Goal: Task Accomplishment & Management: Complete application form

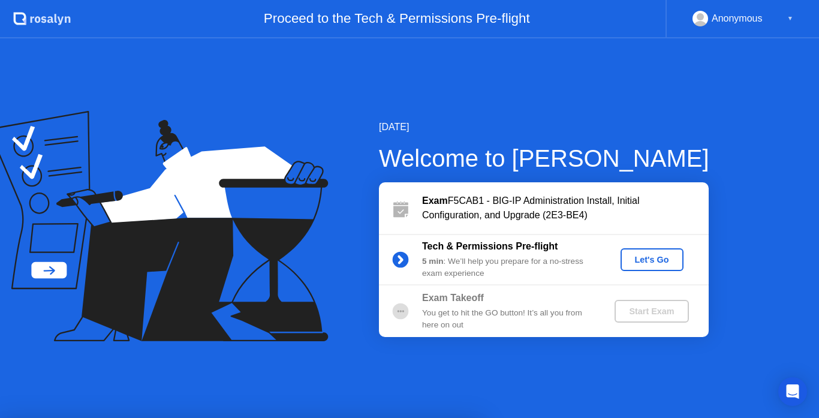
click at [659, 260] on div "Let's Go" at bounding box center [651, 260] width 53 height 10
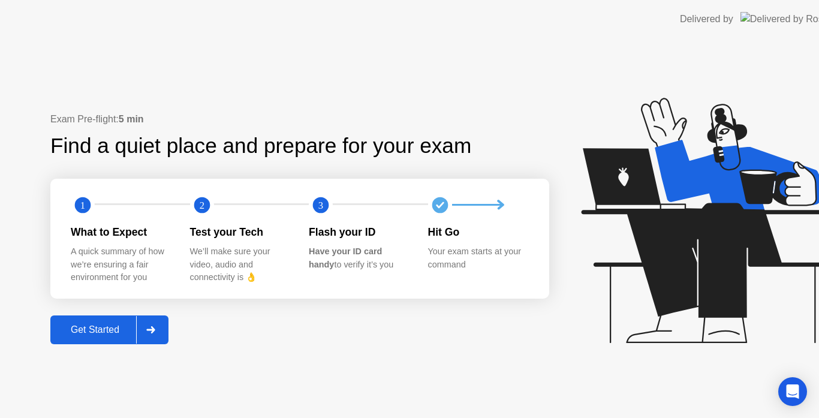
click at [659, 260] on icon at bounding box center [706, 220] width 251 height 245
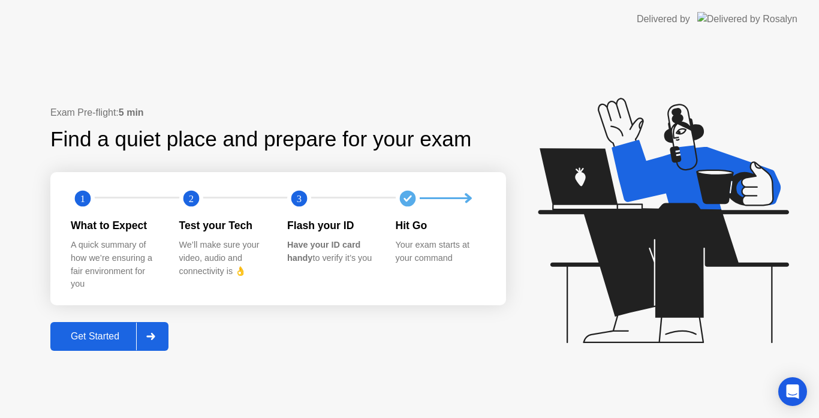
click at [107, 340] on div "Get Started" at bounding box center [95, 336] width 82 height 11
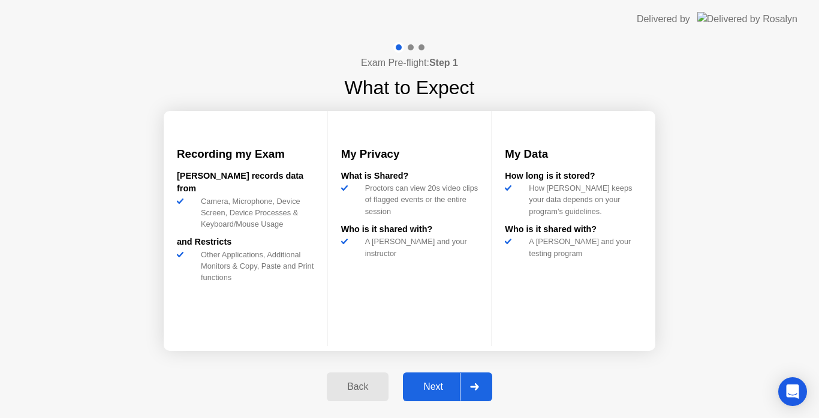
click at [439, 377] on button "Next" at bounding box center [447, 386] width 89 height 29
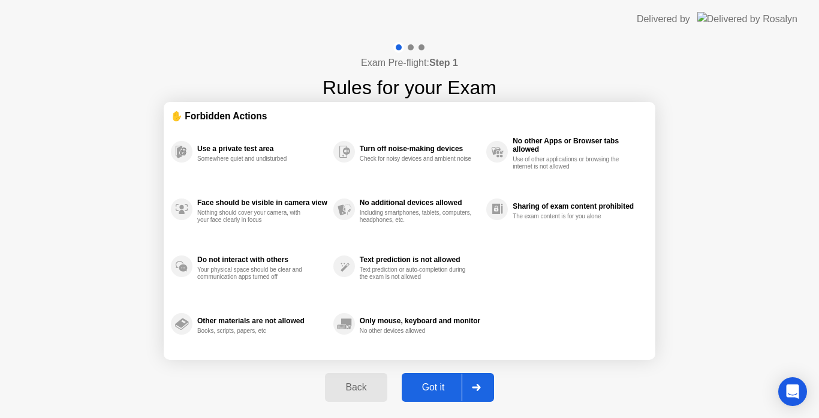
click at [439, 377] on button "Got it" at bounding box center [448, 387] width 92 height 29
select select "**********"
select select "*******"
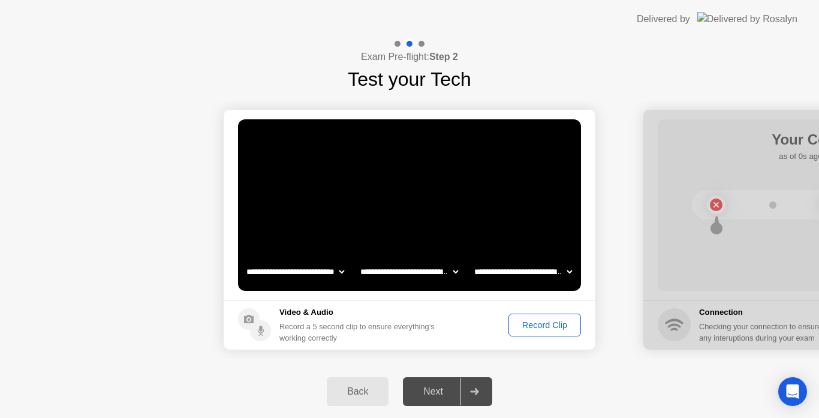
click at [542, 328] on div "Record Clip" at bounding box center [544, 325] width 64 height 10
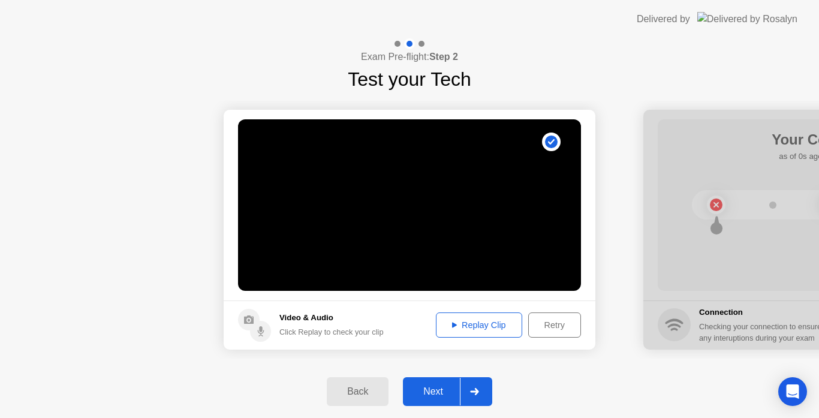
click at [443, 391] on div "Next" at bounding box center [432, 391] width 53 height 11
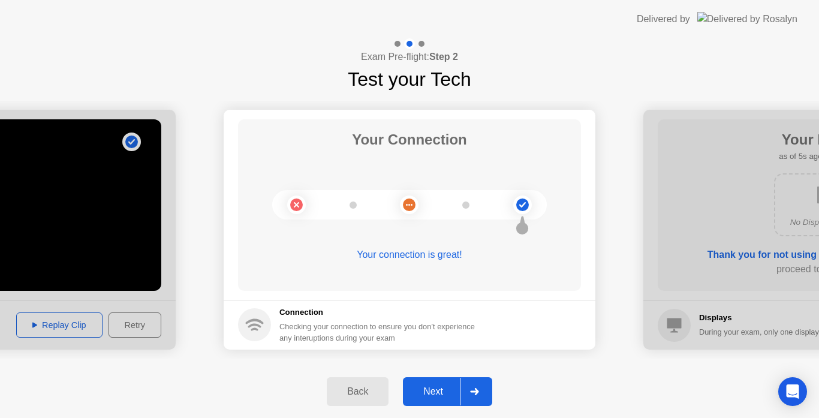
click at [443, 391] on div "Next" at bounding box center [432, 391] width 53 height 11
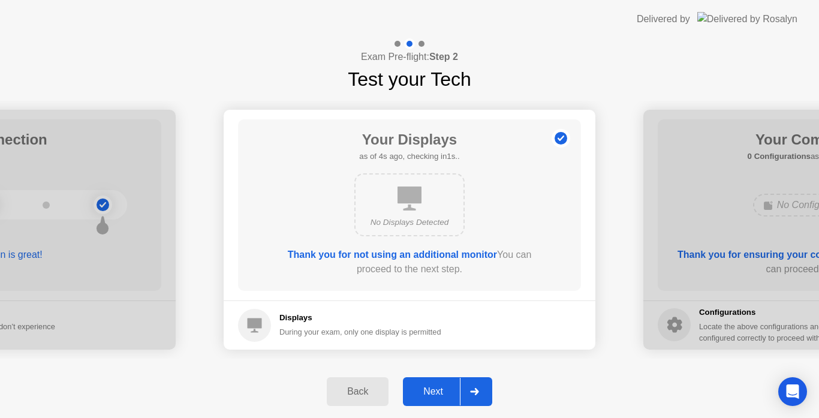
click at [443, 391] on div "Next" at bounding box center [432, 391] width 53 height 11
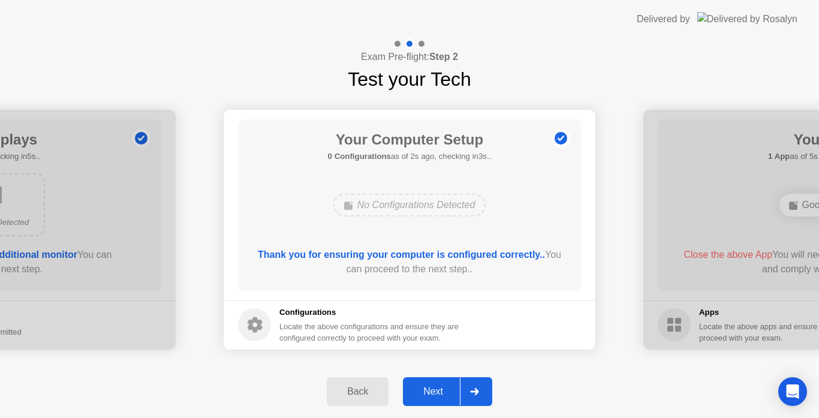
click at [443, 391] on div "Next" at bounding box center [432, 391] width 53 height 11
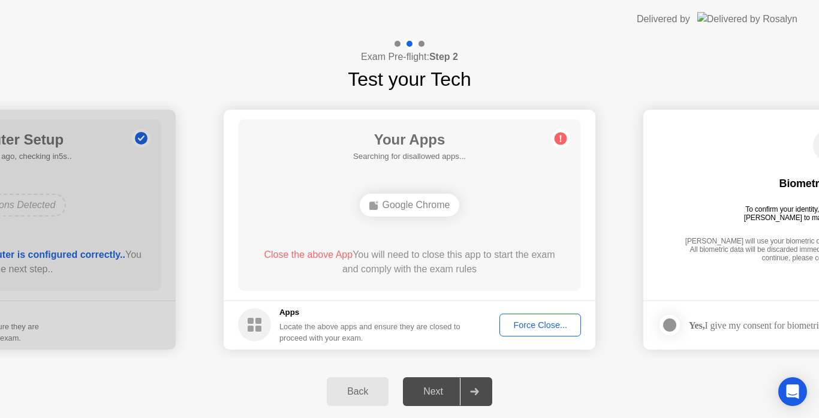
click at [536, 322] on div "Force Close..." at bounding box center [539, 325] width 73 height 10
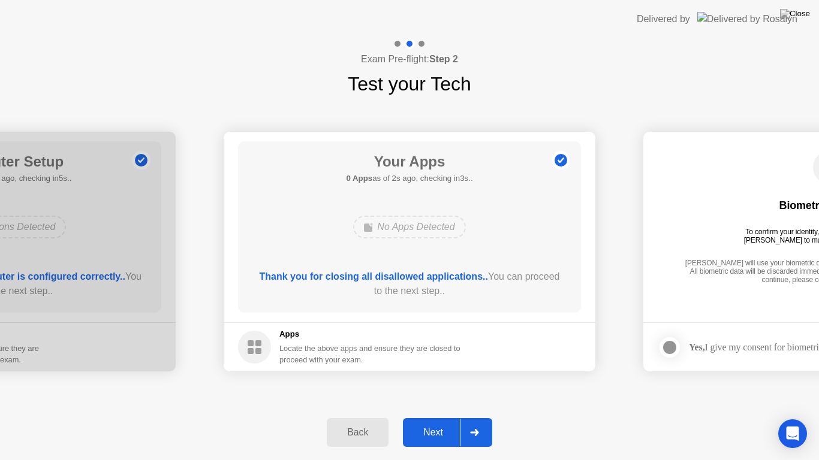
click at [431, 417] on div "Next" at bounding box center [432, 432] width 53 height 11
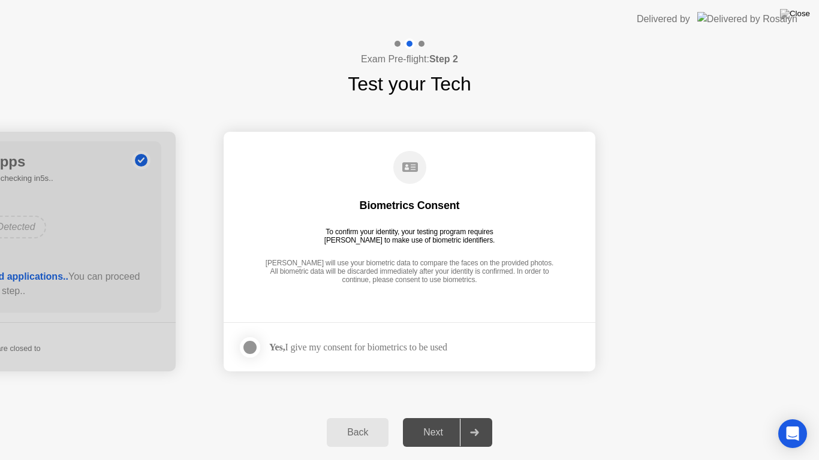
click at [249, 349] on div at bounding box center [250, 347] width 14 height 14
click at [430, 417] on div "Next" at bounding box center [432, 432] width 53 height 11
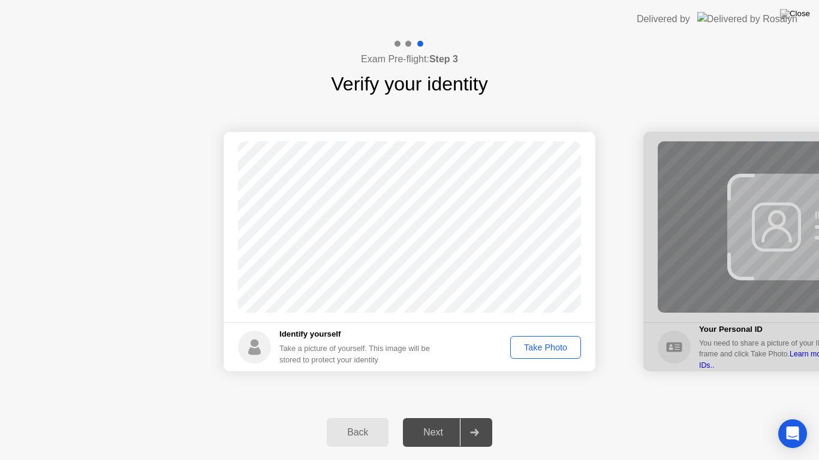
click at [533, 345] on div "Take Photo" at bounding box center [545, 348] width 62 height 10
click at [422, 417] on div "Next" at bounding box center [432, 432] width 53 height 11
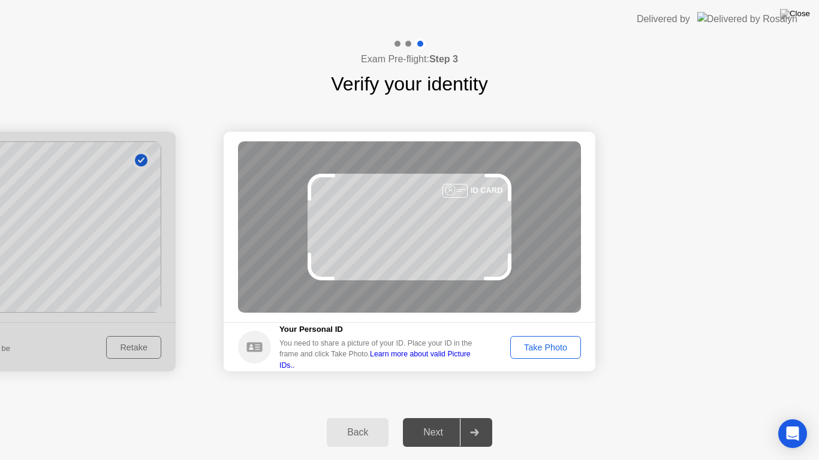
click at [542, 343] on div "Take Photo" at bounding box center [545, 348] width 62 height 10
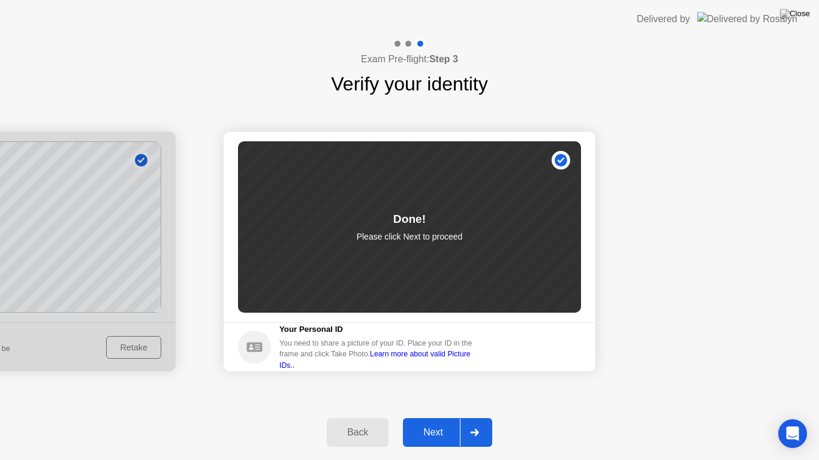
click at [446, 417] on button "Next" at bounding box center [447, 432] width 89 height 29
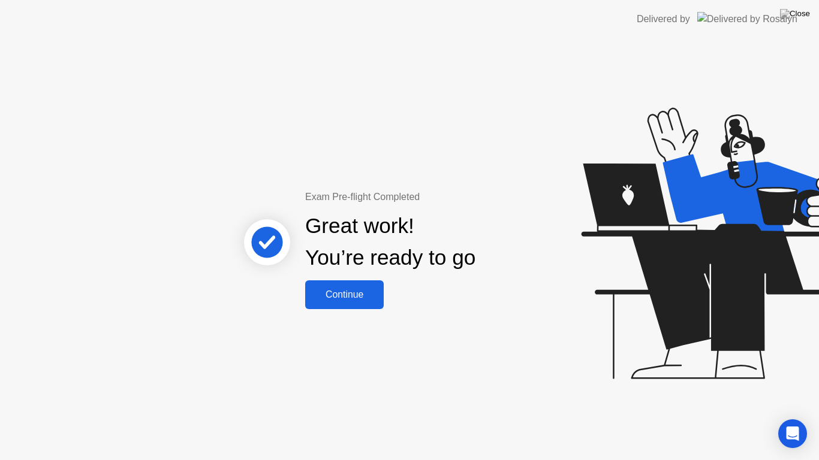
click at [358, 304] on button "Continue" at bounding box center [344, 294] width 79 height 29
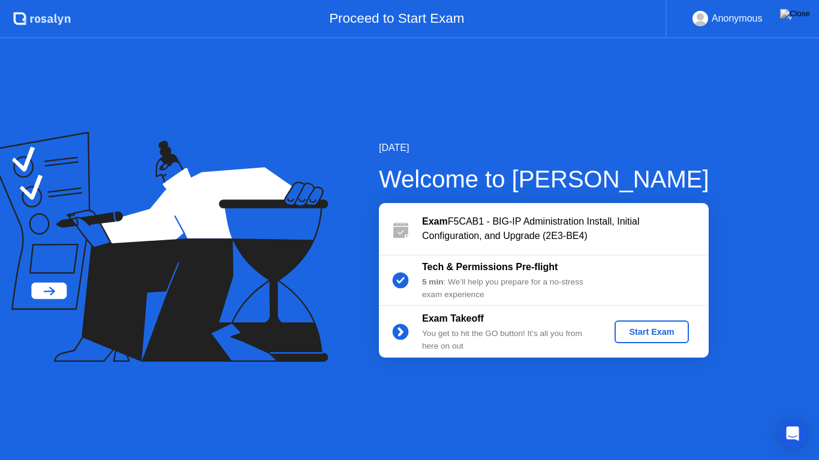
click at [656, 332] on div "Start Exam" at bounding box center [651, 332] width 64 height 10
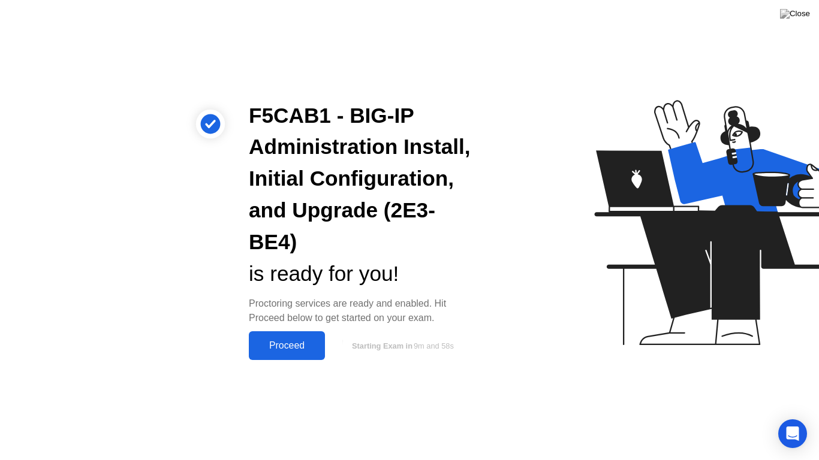
click at [288, 343] on div "Proceed" at bounding box center [286, 345] width 69 height 11
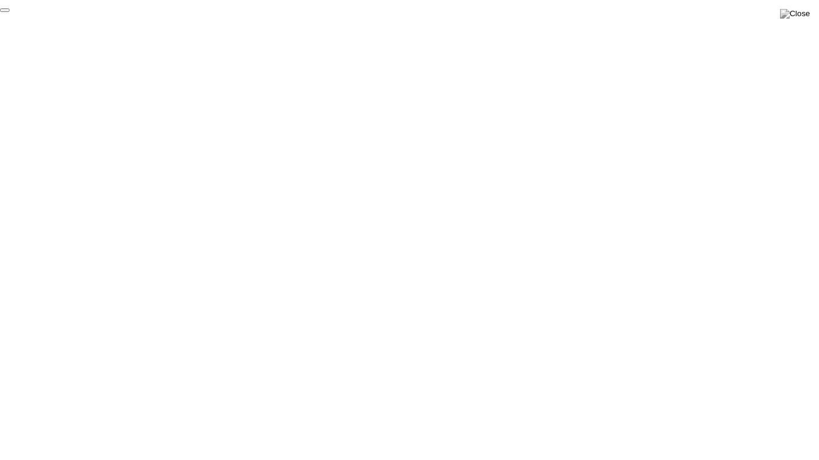
click at [10, 12] on button "End Proctoring Session" at bounding box center [5, 10] width 10 height 4
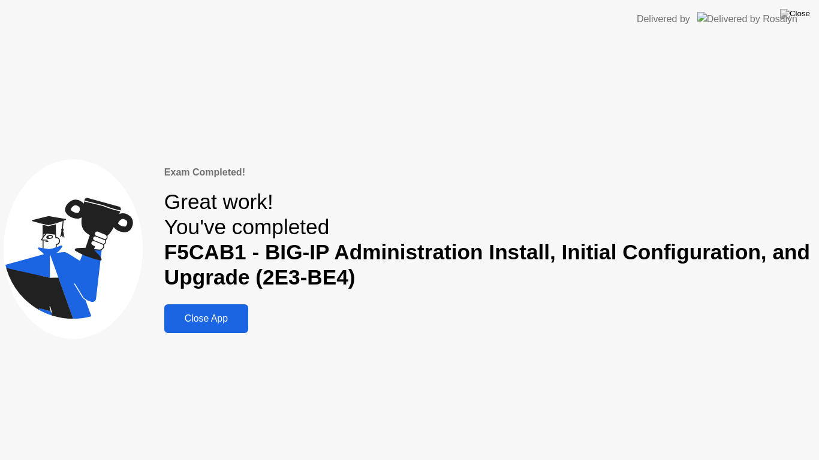
click at [221, 324] on div "Close App" at bounding box center [206, 318] width 77 height 11
